Goal: Check status: Check status

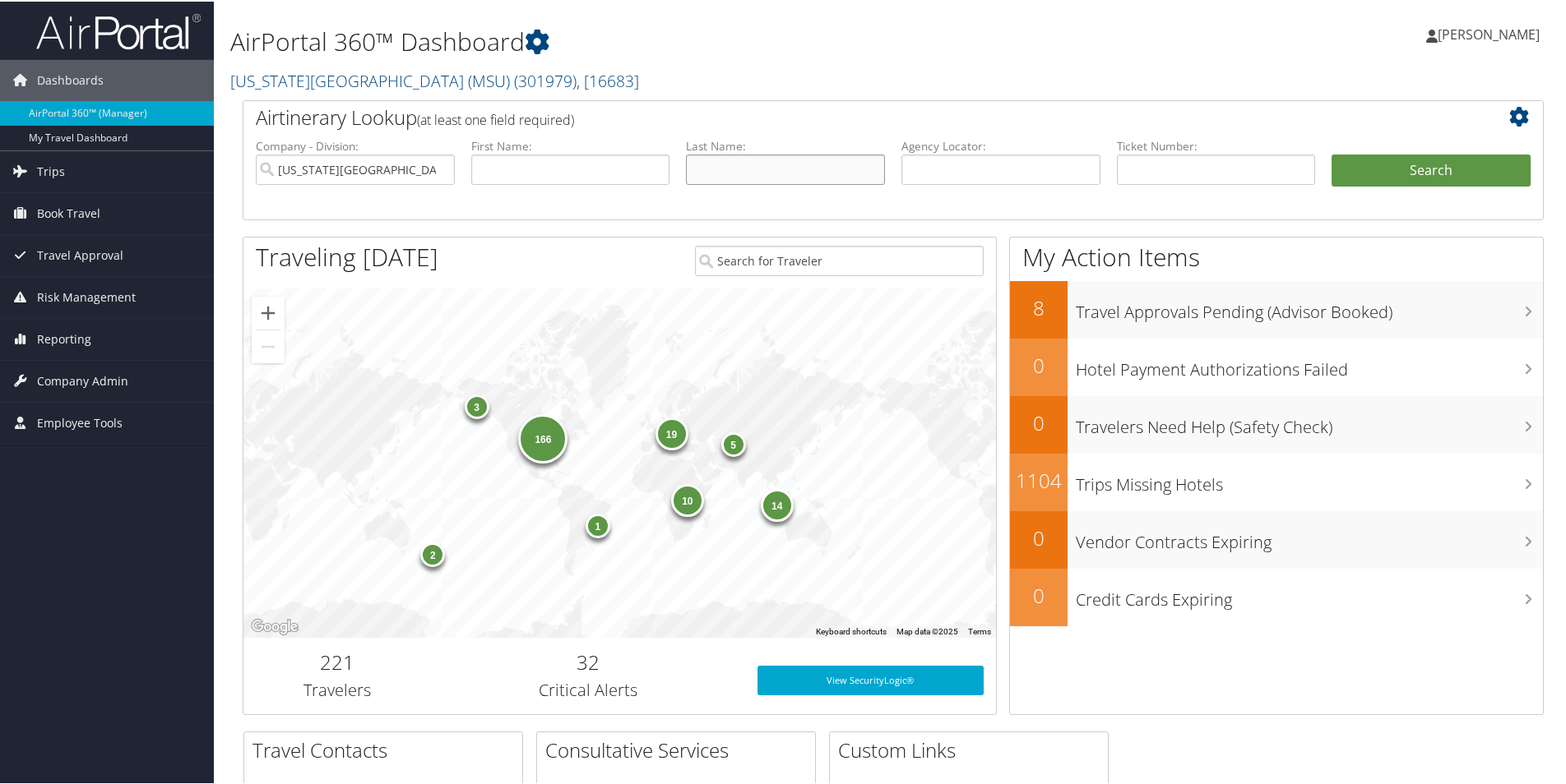
click at [787, 169] on input "text" at bounding box center [785, 168] width 199 height 31
type input "winter"
click at [653, 164] on input "text" at bounding box center [571, 168] width 199 height 31
type input "[PERSON_NAME]"
click at [1332, 153] on button "Search" at bounding box center [1431, 169] width 199 height 33
